Goal: Transaction & Acquisition: Purchase product/service

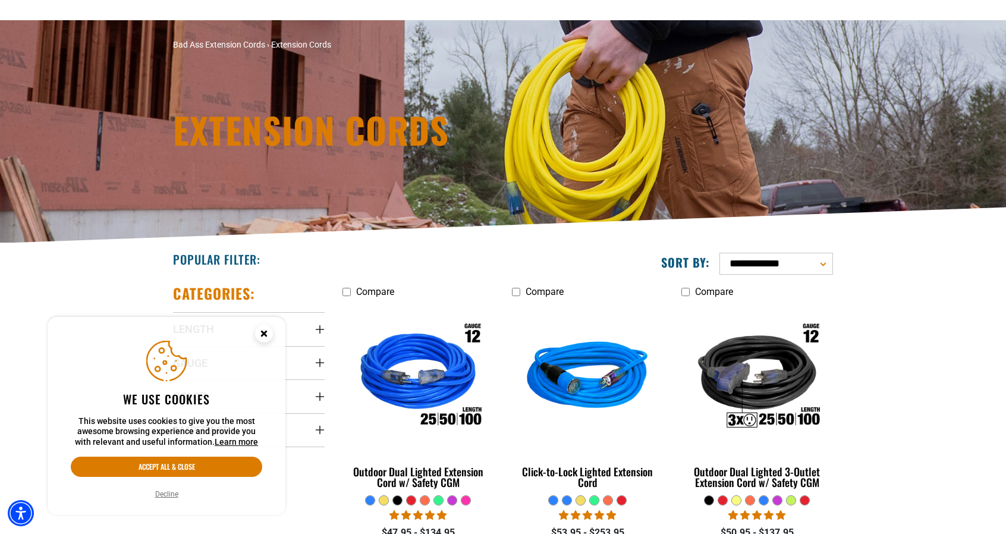
scroll to position [119, 0]
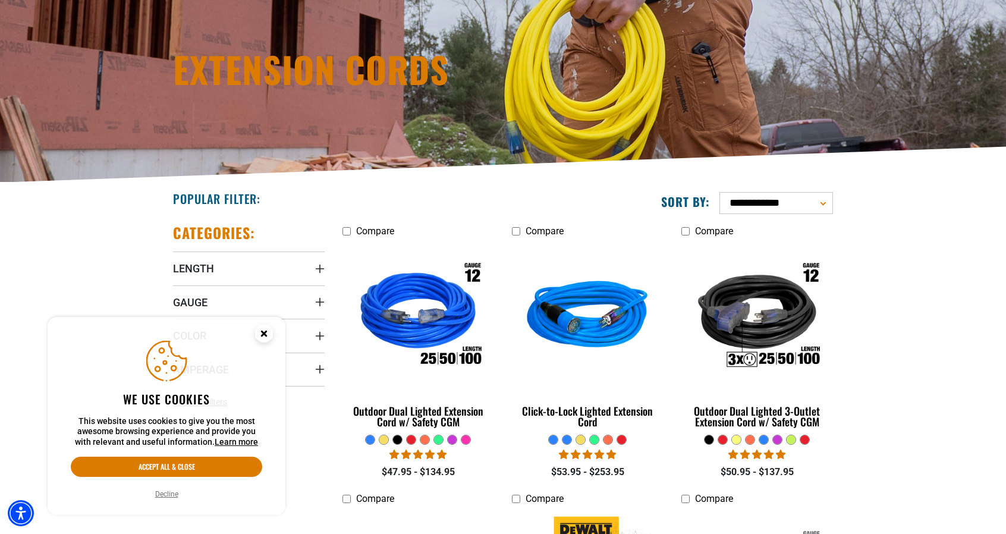
click at [262, 333] on icon "Close this option" at bounding box center [264, 333] width 4 height 4
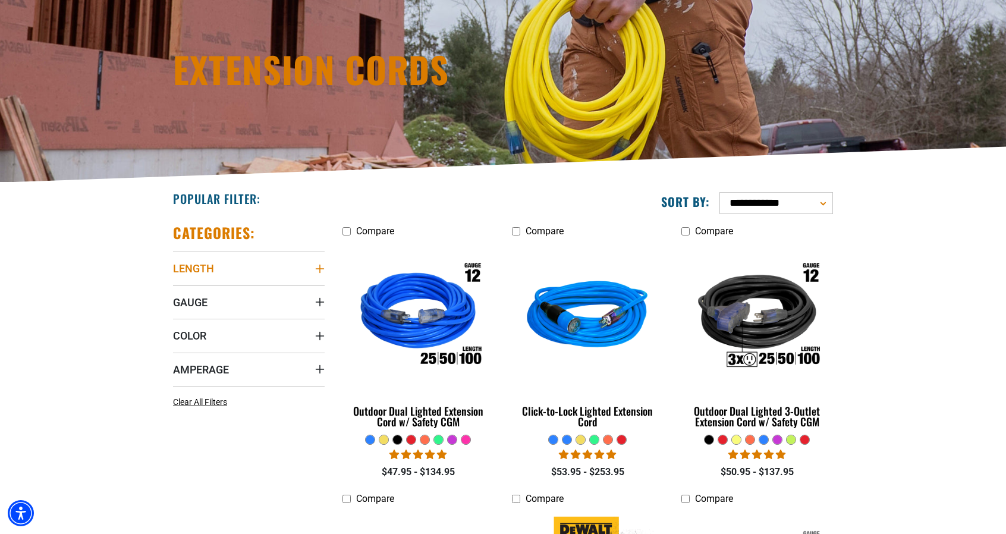
click at [301, 269] on summary "Length" at bounding box center [249, 267] width 152 height 33
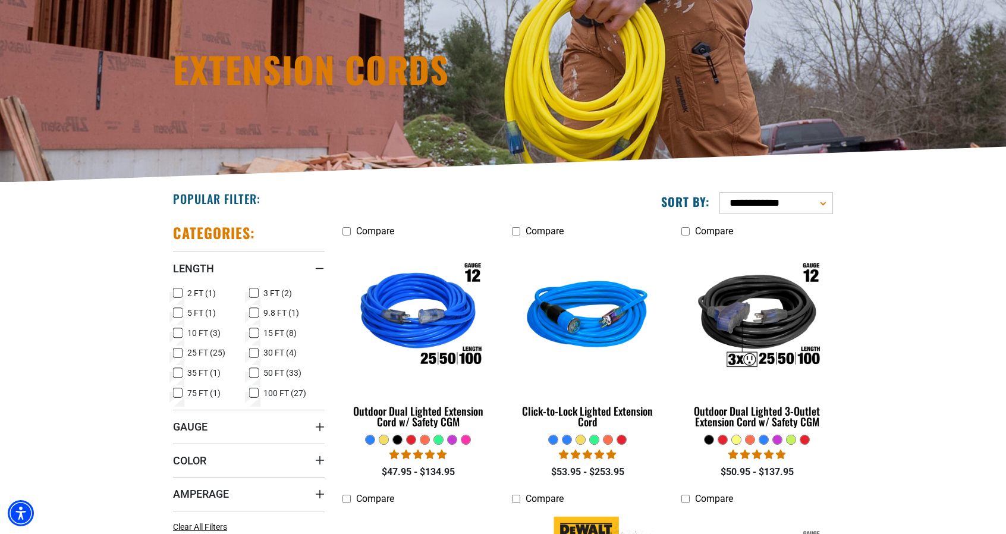
click at [253, 390] on icon at bounding box center [254, 392] width 10 height 15
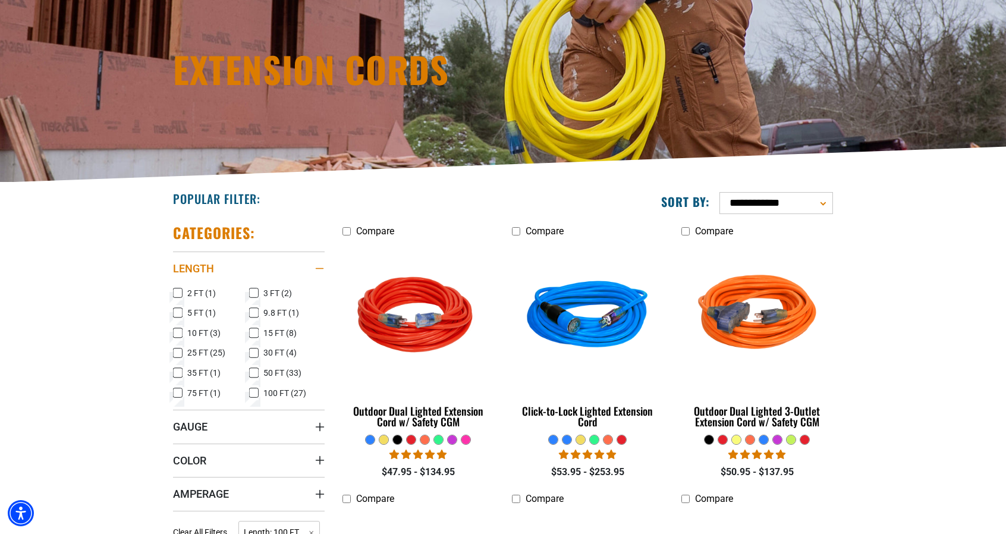
click at [316, 266] on div "Length" at bounding box center [320, 269] width 10 height 10
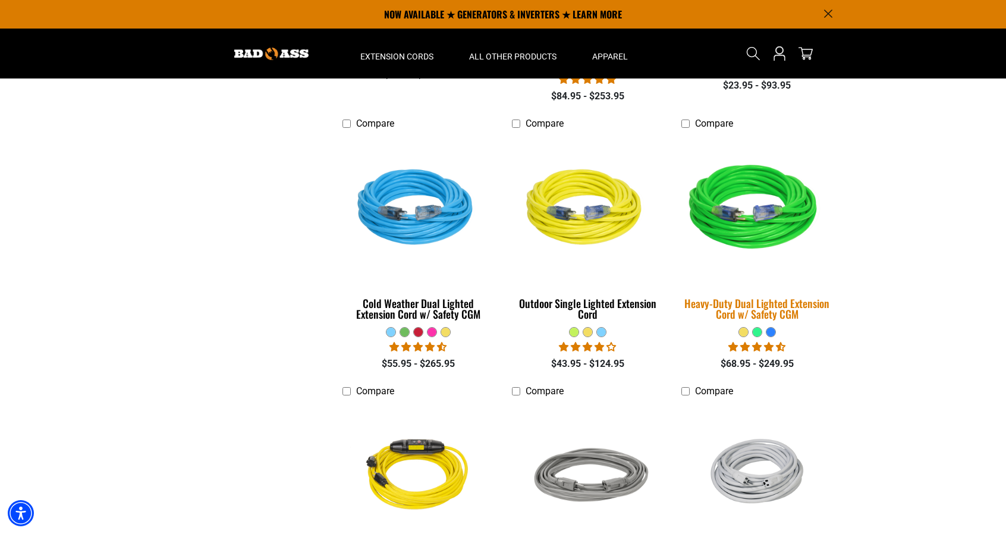
scroll to position [773, 0]
click at [752, 240] on img at bounding box center [756, 209] width 166 height 152
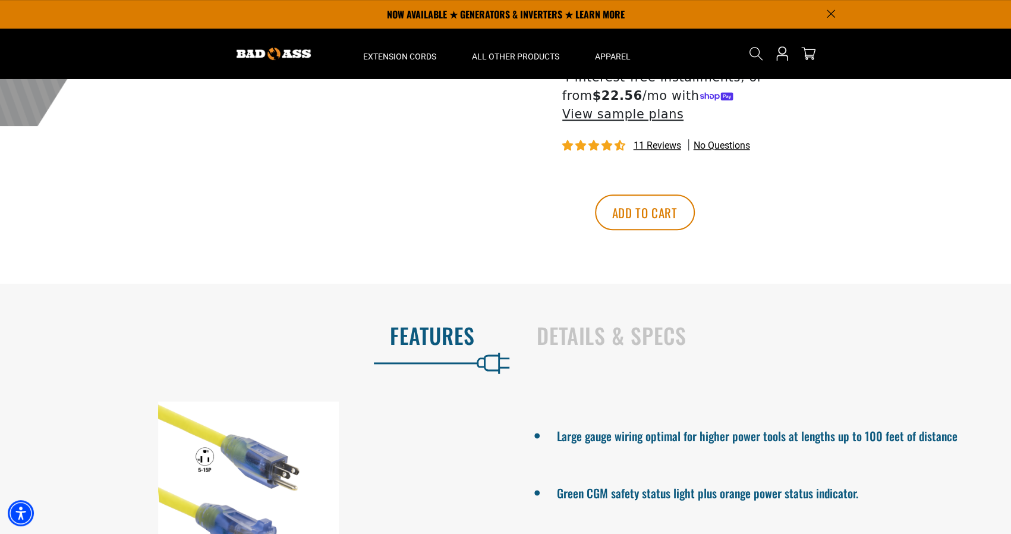
scroll to position [357, 0]
